Goal: Task Accomplishment & Management: Manage account settings

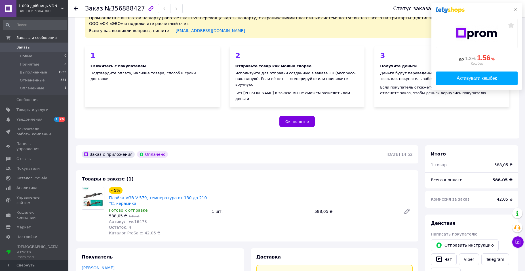
scroll to position [57, 0]
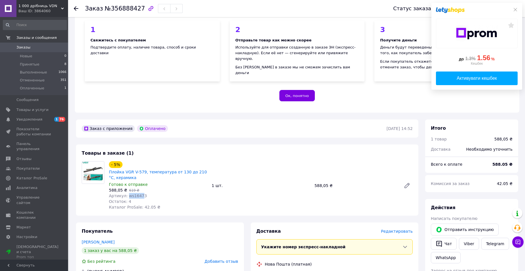
drag, startPoint x: 126, startPoint y: 190, endPoint x: 140, endPoint y: 190, distance: 14.2
click at [140, 193] on span "Артикул: ws16473" at bounding box center [128, 195] width 38 height 5
click at [146, 193] on div "Артикул: ws16473" at bounding box center [158, 196] width 98 height 6
drag, startPoint x: 125, startPoint y: 190, endPoint x: 140, endPoint y: 191, distance: 14.5
click at [140, 193] on span "Артикул: ws16473" at bounding box center [128, 195] width 38 height 5
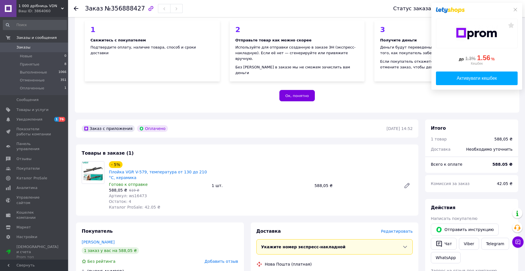
click at [142, 193] on div "Артикул: ws16473" at bounding box center [158, 196] width 98 height 6
drag, startPoint x: 125, startPoint y: 190, endPoint x: 147, endPoint y: 192, distance: 22.3
click at [147, 193] on div "Артикул: ws16473" at bounding box center [158, 196] width 98 height 6
copy span "ws16473"
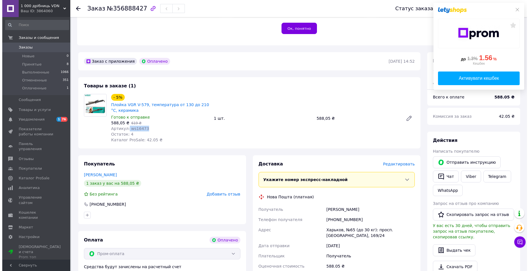
scroll to position [142, 0]
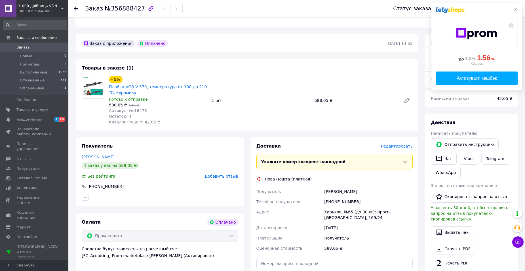
click at [399, 144] on span "Редактировать" at bounding box center [397, 146] width 32 height 5
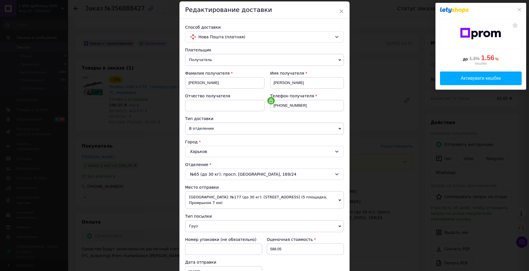
scroll to position [28, 0]
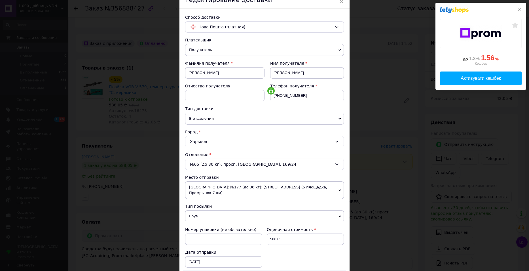
click at [226, 188] on span "[GEOGRAPHIC_DATA]: №177 (до 30 кг): [STREET_ADDRESS] (5 площадка, Промрынок 7 к…" at bounding box center [264, 190] width 159 height 18
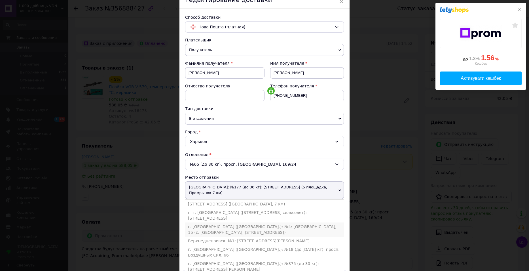
click at [211, 222] on li "г. [GEOGRAPHIC_DATA] ([GEOGRAPHIC_DATA].): №4: [GEOGRAPHIC_DATA], 15 (с. [GEOGR…" at bounding box center [264, 229] width 159 height 14
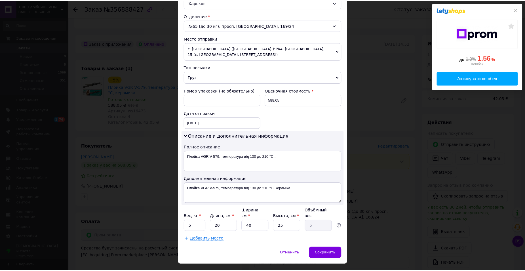
scroll to position [170, 0]
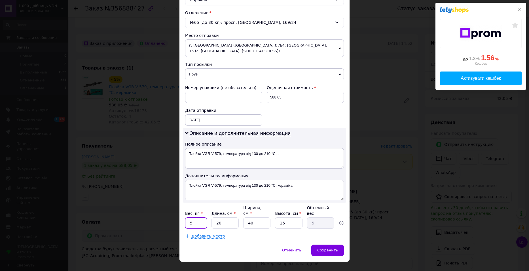
drag, startPoint x: 193, startPoint y: 216, endPoint x: 186, endPoint y: 216, distance: 6.8
click at [186, 217] on input "5" at bounding box center [196, 222] width 22 height 11
type input "1"
drag, startPoint x: 254, startPoint y: 216, endPoint x: 246, endPoint y: 216, distance: 8.2
click at [246, 217] on input "40" at bounding box center [256, 222] width 27 height 11
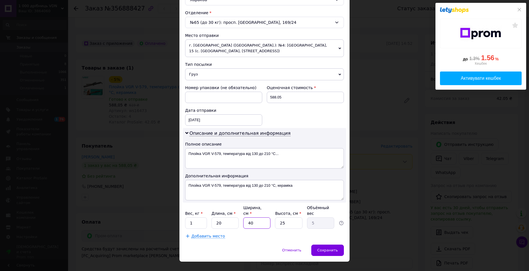
type input "3"
type input "0.38"
type input "35"
type input "4.38"
type input "35"
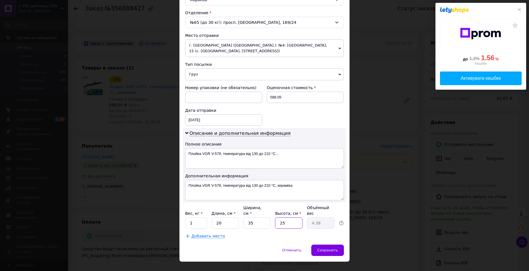
drag, startPoint x: 284, startPoint y: 216, endPoint x: 269, endPoint y: 217, distance: 15.0
click at [269, 216] on div "Вес, кг * 1 Длина, см * 20 Ширина, см * 35 Высота, см * 25 Объёмный вес 4.38" at bounding box center [264, 217] width 159 height 24
type input "1"
type input "0.18"
type input "15"
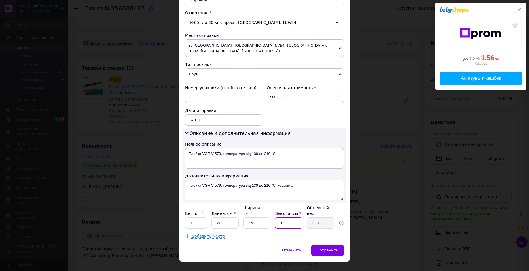
type input "2.63"
type input "15"
drag, startPoint x: 253, startPoint y: 214, endPoint x: 237, endPoint y: 215, distance: 16.8
click at [237, 215] on div "Вес, кг * 1 Длина, см * 20 Ширина, см * 35 Высота, см * 15 Объёмный вес 2.63" at bounding box center [264, 217] width 159 height 24
type input "3"
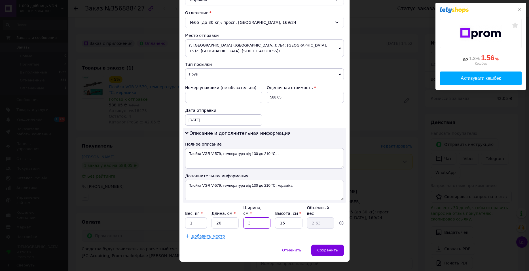
type input "0.23"
type input "30"
type input "2.25"
type input "30"
click at [283, 217] on input "15" at bounding box center [288, 222] width 27 height 11
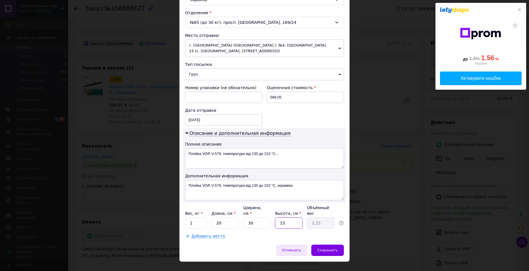
type input "1"
type input "0.15"
type input "12"
type input "1.8"
type input "12"
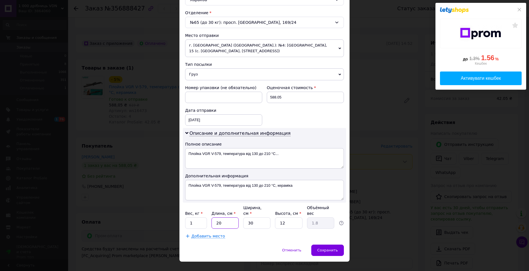
drag, startPoint x: 220, startPoint y: 216, endPoint x: 210, endPoint y: 217, distance: 10.2
click at [212, 217] on input "20" at bounding box center [225, 222] width 27 height 11
type input "1"
type input "0.1"
type input "14"
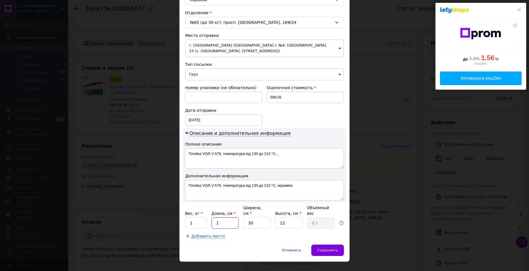
type input "1.26"
type input "14"
click at [275, 234] on div "Способ доставки Нова Пошта (платная) Плательщик Получатель Отправитель Фамилия …" at bounding box center [264, 55] width 170 height 377
click at [325, 248] on span "Сохранить" at bounding box center [327, 250] width 21 height 4
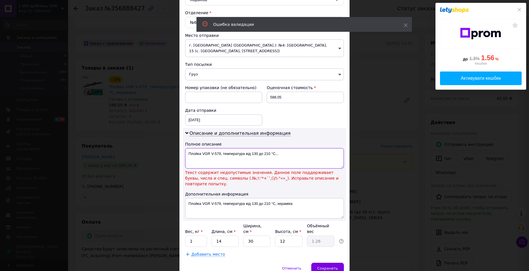
click at [274, 153] on textarea "Плойка VGR V-579, температура від 130 до 210 °C..." at bounding box center [264, 158] width 159 height 20
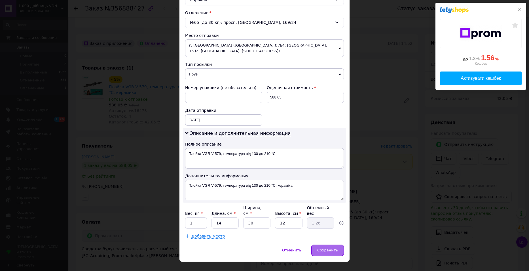
click at [327, 248] on span "Сохранить" at bounding box center [327, 250] width 21 height 4
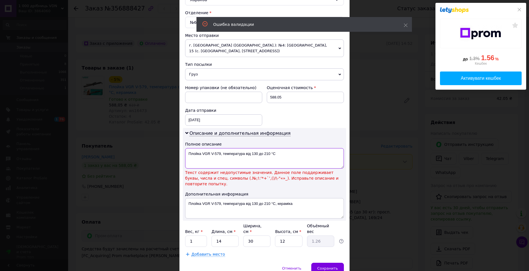
click at [270, 154] on textarea "Плойка VGR V-579, температура від 130 до 210 °C" at bounding box center [264, 158] width 159 height 20
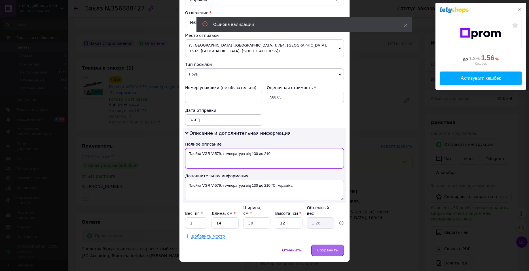
type textarea "Плойка VGR V-579, температура від 130 до 210"
click at [329, 248] on span "Сохранить" at bounding box center [327, 250] width 21 height 4
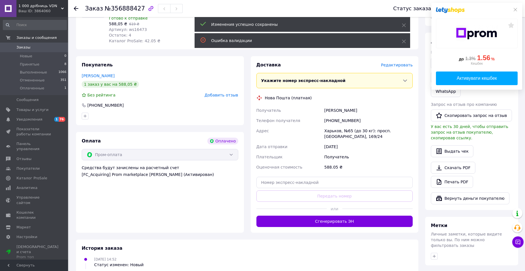
scroll to position [227, 0]
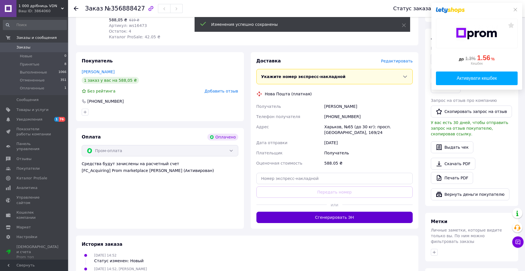
click at [331, 214] on button "Сгенерировать ЭН" at bounding box center [334, 217] width 157 height 11
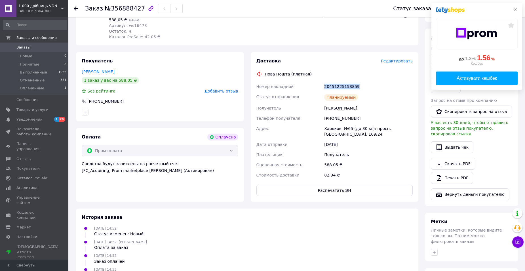
drag, startPoint x: 324, startPoint y: 78, endPoint x: 356, endPoint y: 83, distance: 32.2
click at [356, 83] on div "20451225153859" at bounding box center [368, 86] width 91 height 10
copy div "20451225153859"
click at [332, 113] on div "[PHONE_NUMBER]" at bounding box center [368, 118] width 91 height 10
click at [333, 113] on div "[PHONE_NUMBER]" at bounding box center [368, 118] width 91 height 10
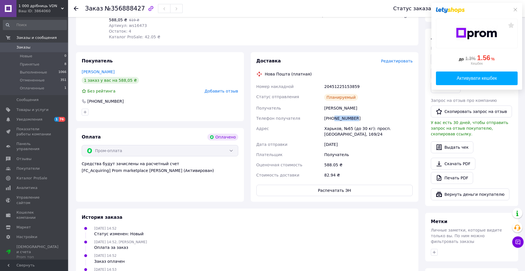
drag, startPoint x: 333, startPoint y: 112, endPoint x: 362, endPoint y: 114, distance: 28.4
click at [362, 114] on div "[PHONE_NUMBER]" at bounding box center [368, 118] width 91 height 10
copy div "632261840"
click at [29, 64] on span "Принятые" at bounding box center [30, 64] width 20 height 5
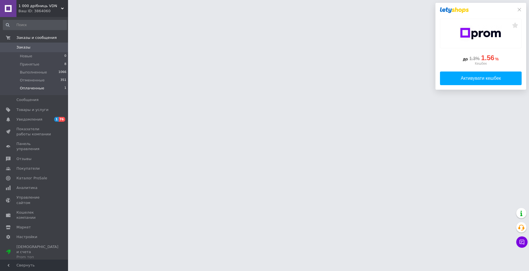
click at [33, 87] on span "Оплаченные" at bounding box center [32, 88] width 24 height 5
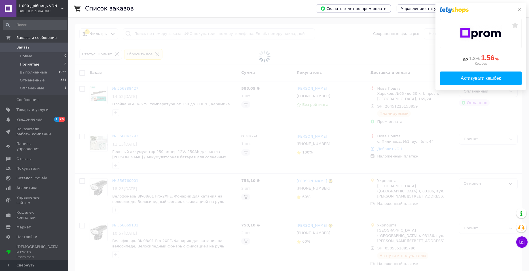
click at [520, 8] on div "до 1.3% 1.56 % Кешбек Активувати кешбек" at bounding box center [481, 46] width 91 height 87
click at [517, 9] on icon at bounding box center [519, 9] width 5 height 5
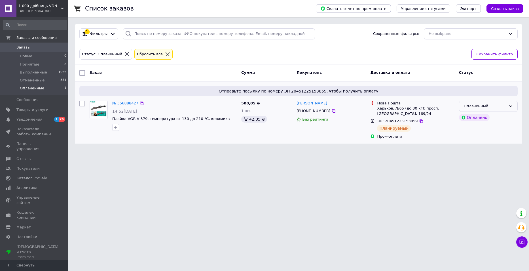
click at [489, 105] on div "Оплаченный" at bounding box center [485, 106] width 42 height 6
click at [470, 119] on li "Принят" at bounding box center [488, 118] width 58 height 10
click at [27, 64] on span "Принятые" at bounding box center [30, 64] width 20 height 5
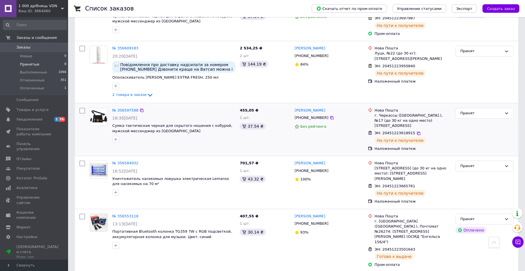
scroll to position [278, 0]
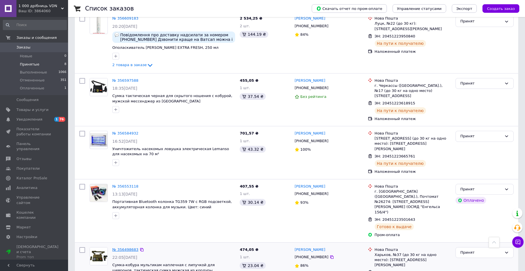
click at [129, 247] on link "№ 356498683" at bounding box center [125, 249] width 26 height 4
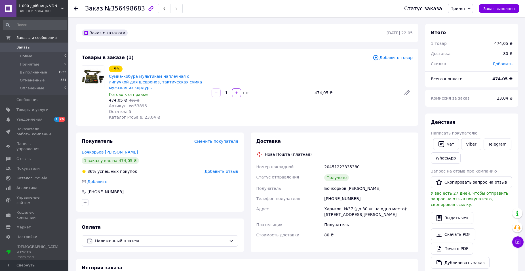
click at [217, 169] on span "Добавить отзыв" at bounding box center [220, 171] width 33 height 5
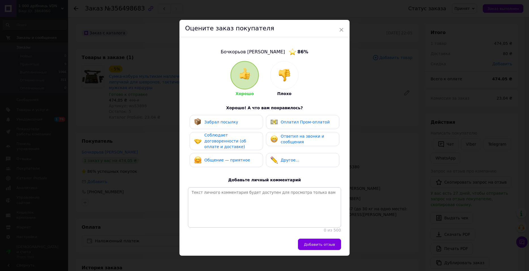
drag, startPoint x: 219, startPoint y: 122, endPoint x: 217, endPoint y: 135, distance: 13.4
click at [219, 122] on span "Забрал посылку" at bounding box center [221, 122] width 34 height 5
drag, startPoint x: 217, startPoint y: 136, endPoint x: 214, endPoint y: 148, distance: 12.5
click at [216, 136] on span "Соблюдает договоренности (об оплате и доставке)" at bounding box center [225, 141] width 42 height 16
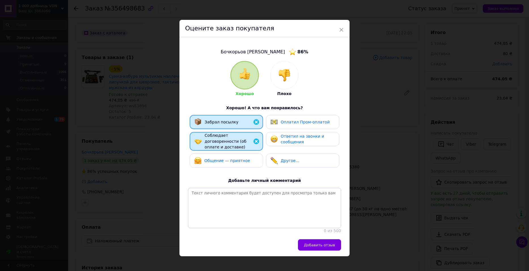
drag, startPoint x: 214, startPoint y: 155, endPoint x: 241, endPoint y: 161, distance: 27.2
click at [214, 158] on span "Общение — приятное" at bounding box center [227, 160] width 46 height 5
click at [299, 139] on span "Ответил на звонки и сообщения" at bounding box center [302, 139] width 43 height 10
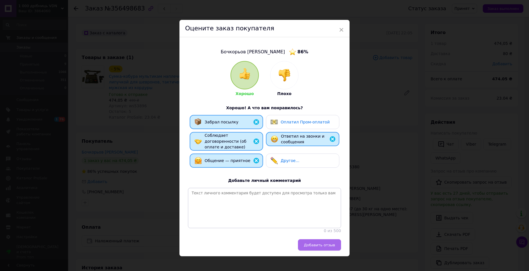
click at [322, 244] on span "Добавить отзыв" at bounding box center [319, 245] width 31 height 4
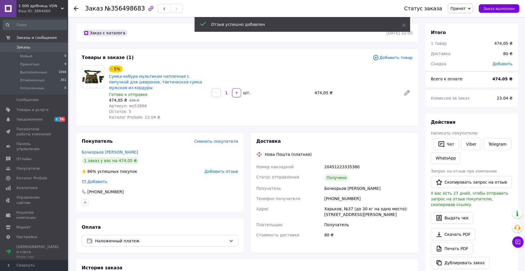
click at [464, 8] on span "Принят" at bounding box center [457, 8] width 15 height 5
click at [457, 20] on li "Выполнен" at bounding box center [463, 20] width 30 height 9
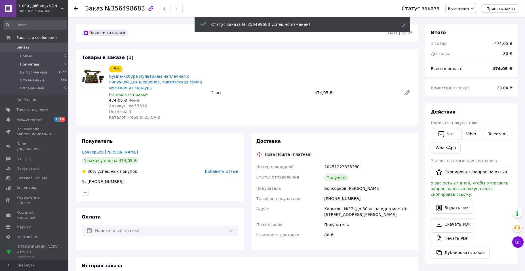
click at [29, 66] on span "Принятые" at bounding box center [30, 64] width 20 height 5
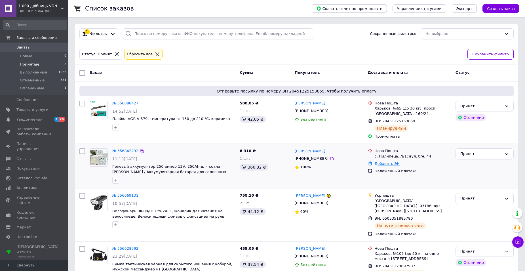
click at [389, 162] on link "Добавить ЭН" at bounding box center [387, 163] width 25 height 4
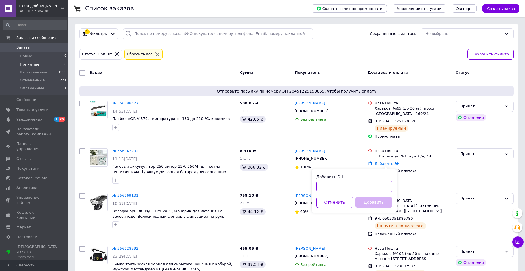
paste input "20451224837786"
type input "20451224837786"
click at [380, 201] on button "Добавить" at bounding box center [373, 201] width 37 height 11
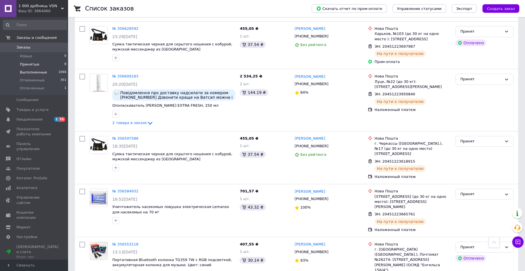
scroll to position [204, 0]
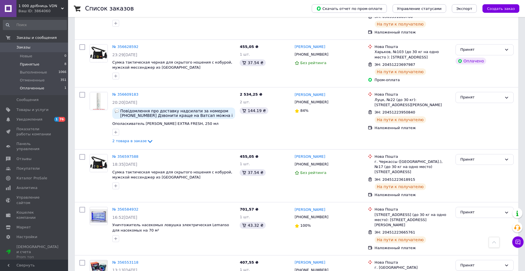
click at [34, 90] on span "Оплаченные" at bounding box center [32, 88] width 24 height 5
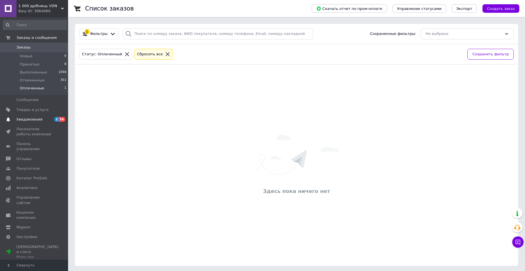
click at [30, 118] on span "Уведомления" at bounding box center [29, 119] width 26 height 5
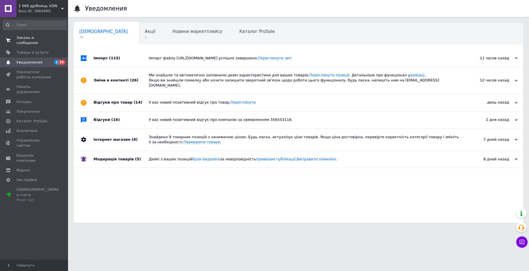
click at [41, 35] on span "Заказы и сообщения" at bounding box center [34, 40] width 36 height 10
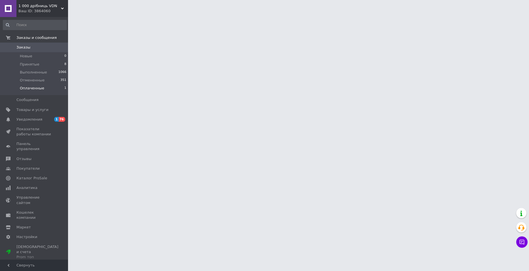
click at [33, 88] on span "Оплаченные" at bounding box center [32, 88] width 24 height 5
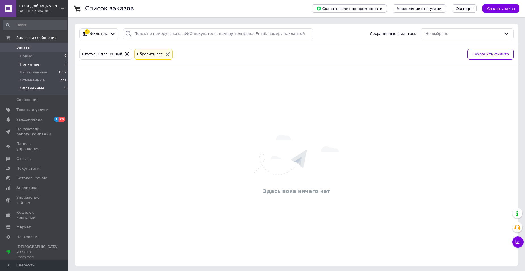
click at [27, 64] on span "Принятые" at bounding box center [30, 64] width 20 height 5
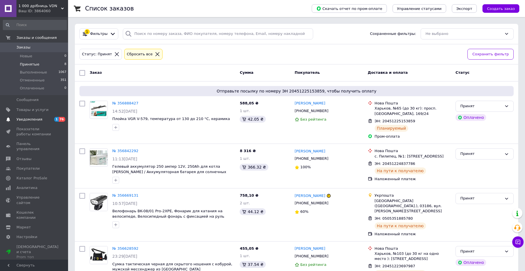
click at [25, 121] on span "Уведомления" at bounding box center [29, 119] width 26 height 5
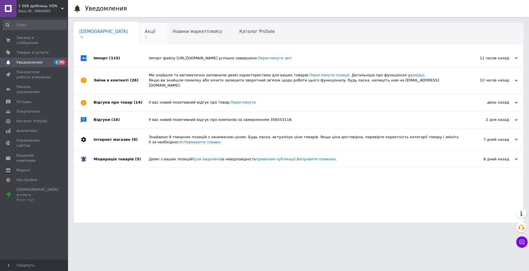
click at [145, 34] on span "Акції" at bounding box center [150, 31] width 11 height 5
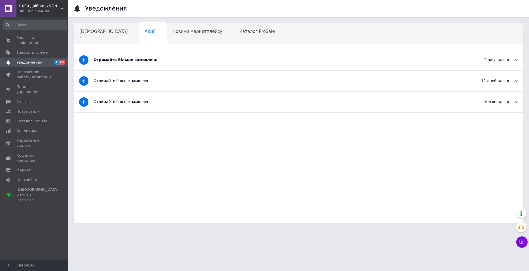
click at [130, 59] on div "Отримайте більше замовлень" at bounding box center [277, 59] width 367 height 5
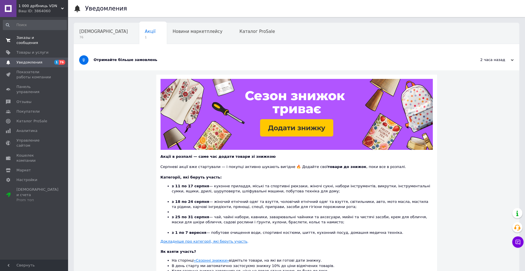
click at [38, 37] on span "Заказы и сообщения" at bounding box center [34, 40] width 36 height 10
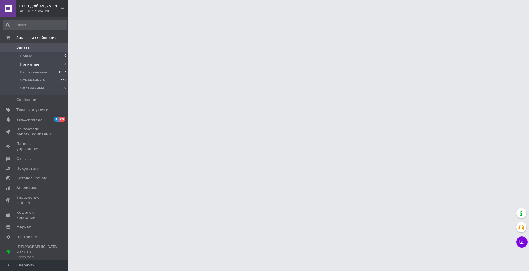
click at [27, 64] on span "Принятые" at bounding box center [30, 64] width 20 height 5
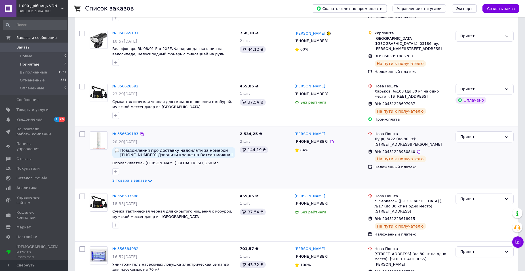
scroll to position [170, 0]
